Goal: Transaction & Acquisition: Purchase product/service

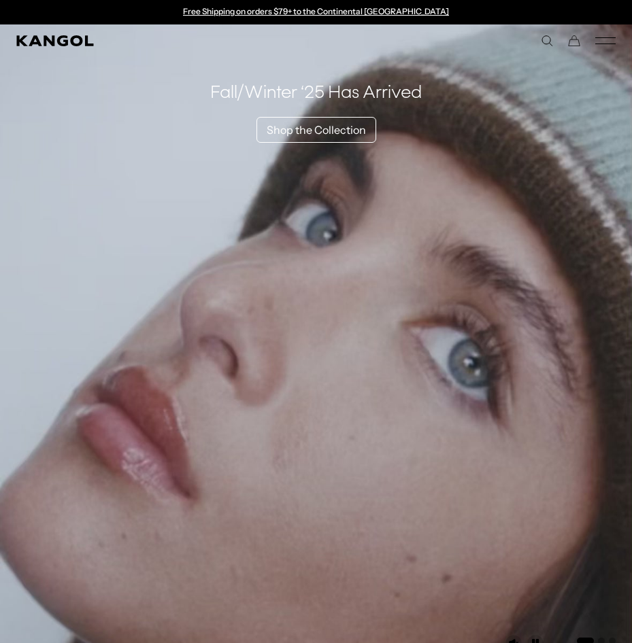
click at [603, 37] on icon "Mobile Menu" at bounding box center [605, 41] width 20 height 12
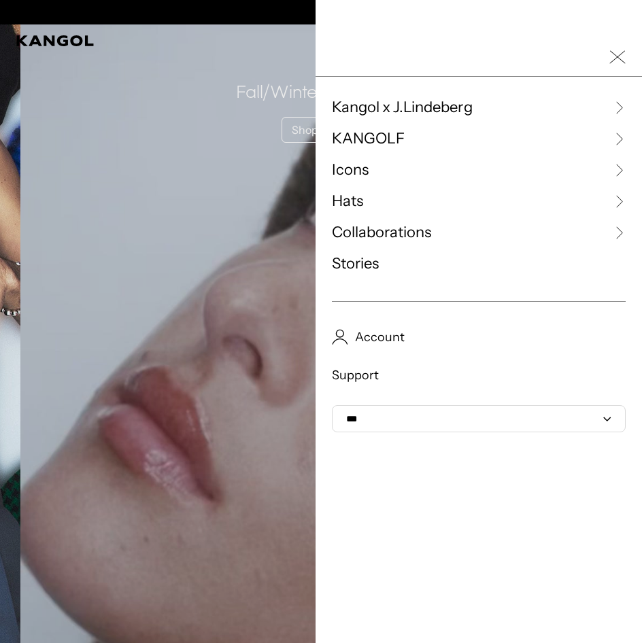
scroll to position [0, 280]
click at [609, 194] on link "Hats" at bounding box center [479, 201] width 294 height 20
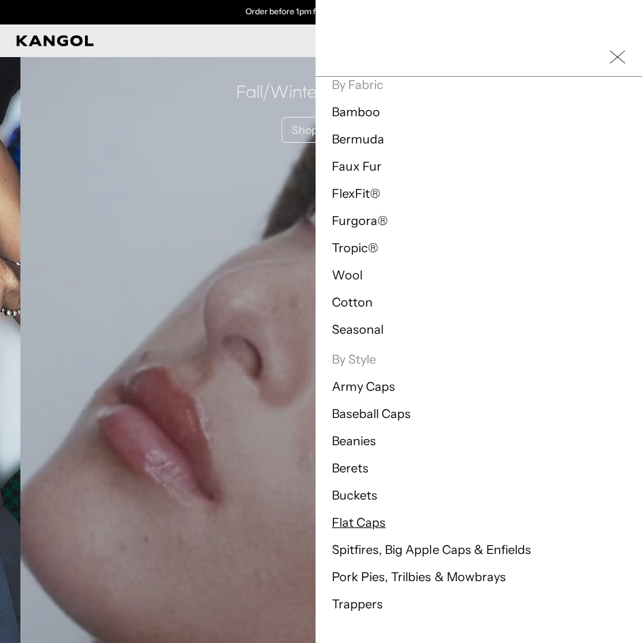
click at [350, 522] on link "Flat Caps" at bounding box center [359, 523] width 54 height 15
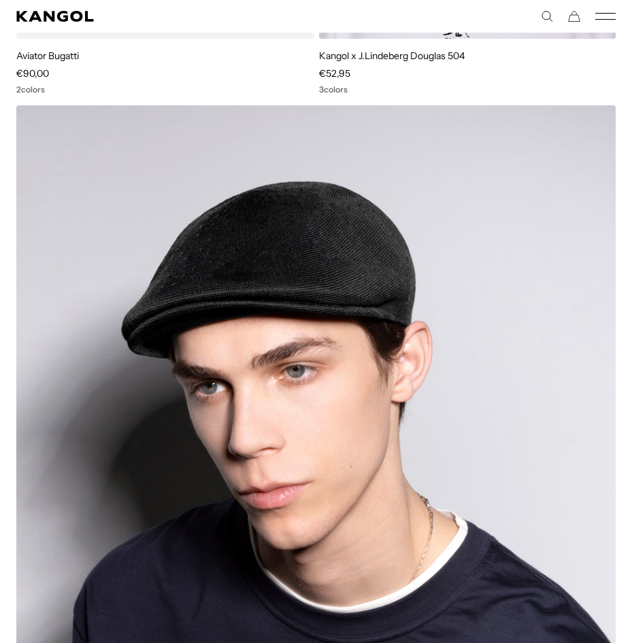
click at [494, 475] on img at bounding box center [315, 508] width 599 height 807
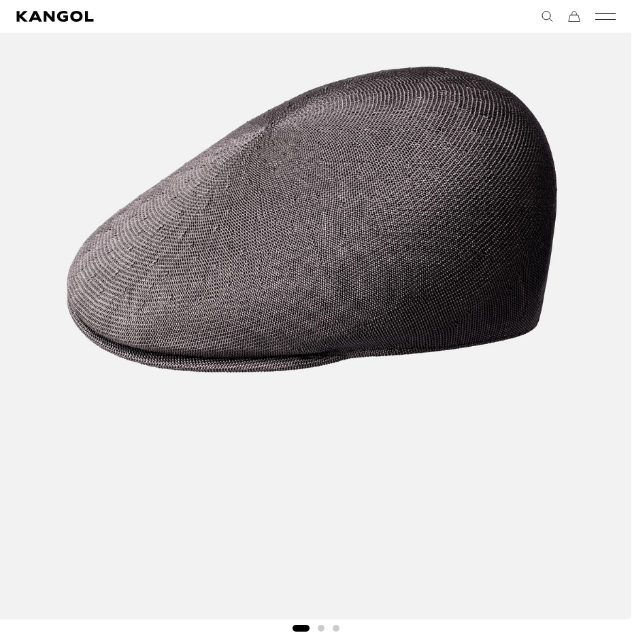
scroll to position [340, 0]
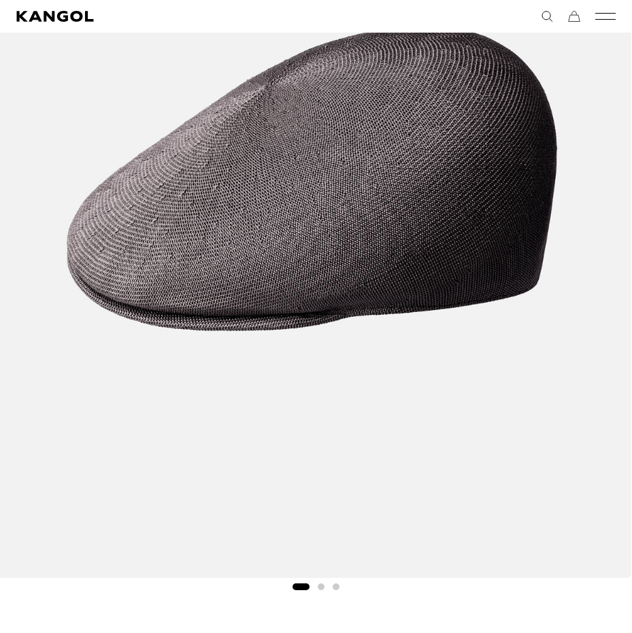
click at [324, 587] on button "Go to slide 2" at bounding box center [321, 587] width 7 height 7
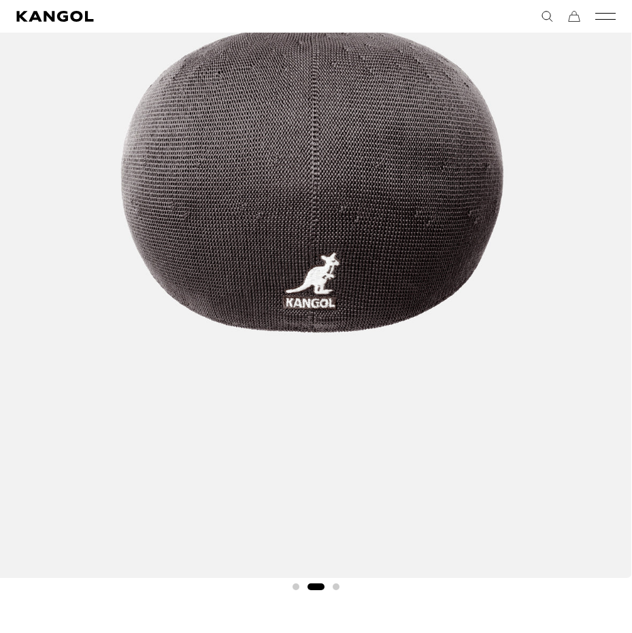
click at [335, 587] on button "Go to slide 3" at bounding box center [336, 587] width 7 height 7
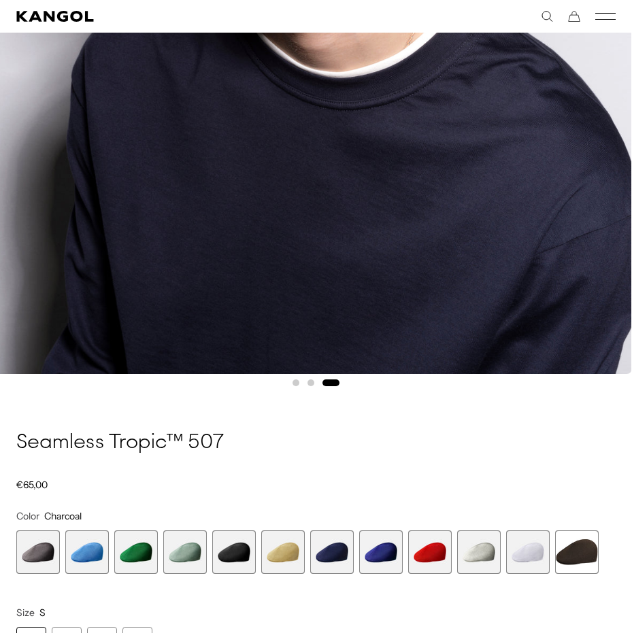
scroll to position [0, 0]
click at [584, 555] on span "12 of 12" at bounding box center [577, 553] width 44 height 44
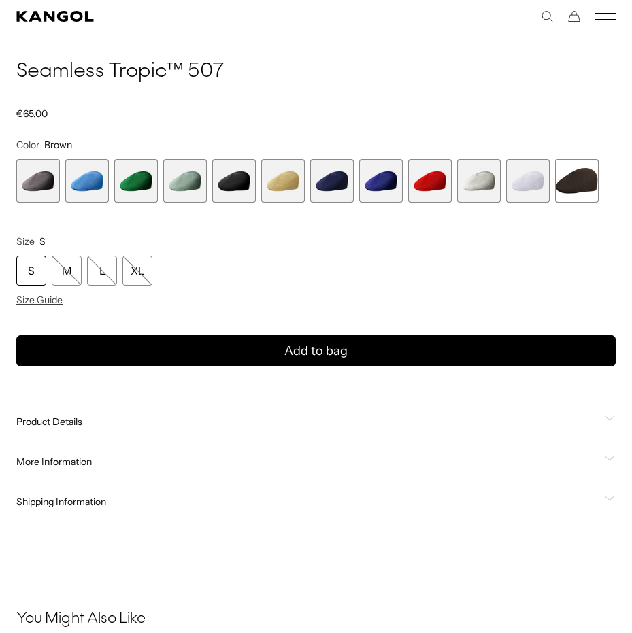
scroll to position [952, 0]
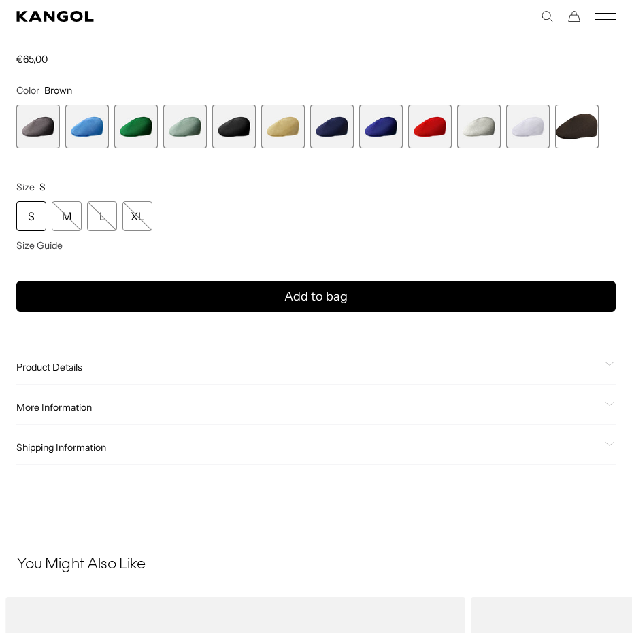
click at [48, 126] on span "1 of 12" at bounding box center [38, 127] width 44 height 44
click at [82, 126] on span "2 of 12" at bounding box center [87, 127] width 44 height 44
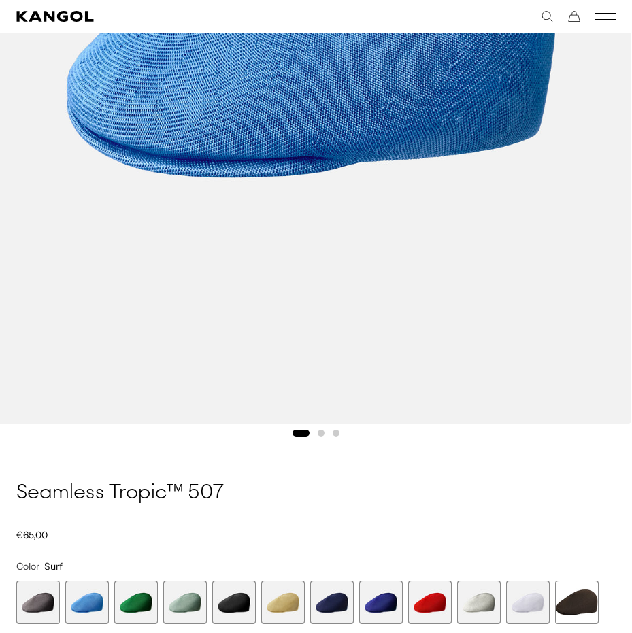
scroll to position [0, 280]
click at [334, 433] on button "Go to slide 3" at bounding box center [336, 433] width 7 height 7
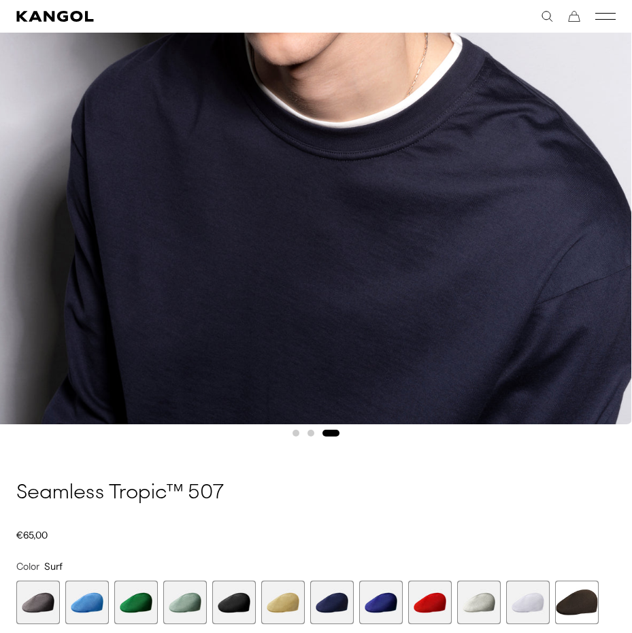
scroll to position [0, 0]
click at [279, 600] on span "6 of 12" at bounding box center [283, 603] width 44 height 44
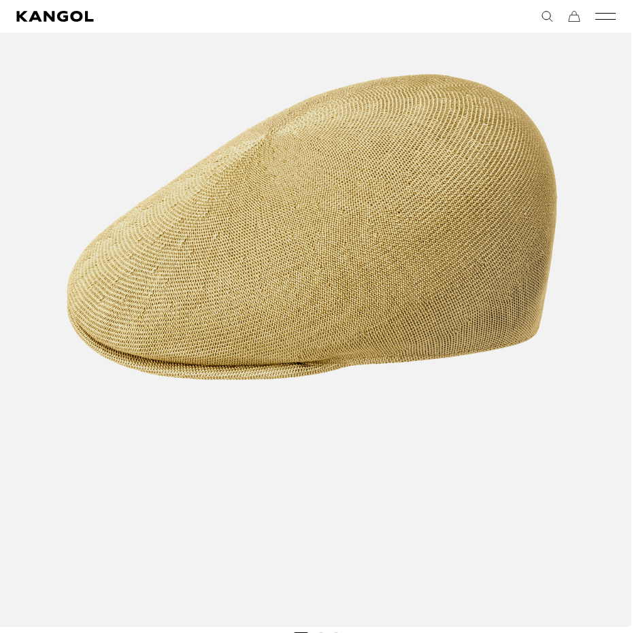
scroll to position [290, 0]
